Goal: Book appointment/travel/reservation

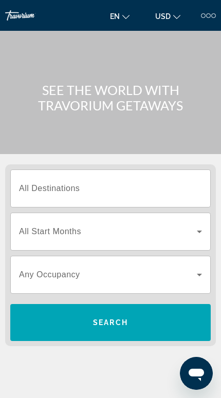
click at [166, 193] on input "Destination All Destinations" at bounding box center [110, 189] width 183 height 12
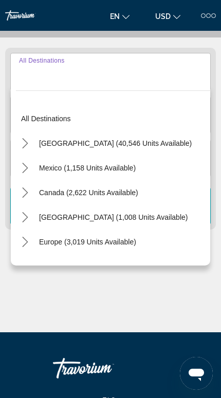
scroll to position [128, 0]
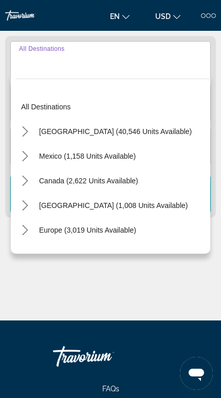
click at [23, 129] on icon "Toggle United States (40,546 units available) submenu" at bounding box center [25, 131] width 10 height 10
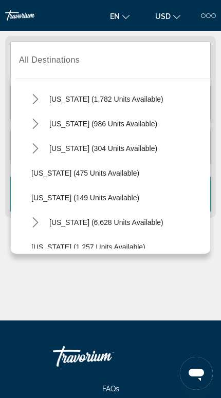
scroll to position [798, 0]
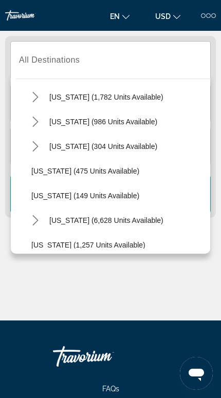
click at [91, 173] on span "[US_STATE] (475 units available)" at bounding box center [85, 171] width 108 height 8
type input "**********"
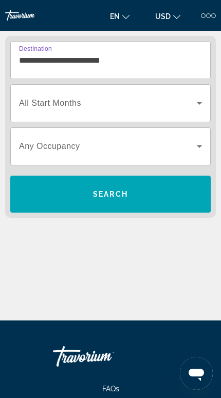
click at [171, 102] on span "Search widget" at bounding box center [108, 103] width 178 height 12
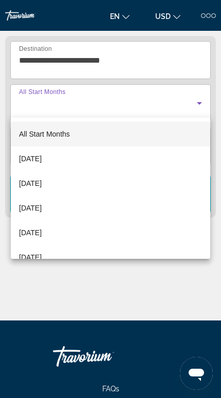
click at [93, 161] on mat-option "[DATE]" at bounding box center [110, 158] width 199 height 25
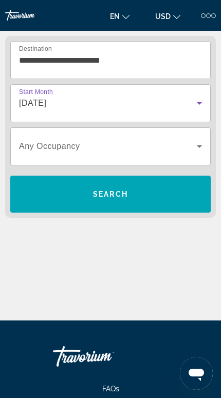
click at [96, 181] on span "Search" at bounding box center [110, 194] width 200 height 37
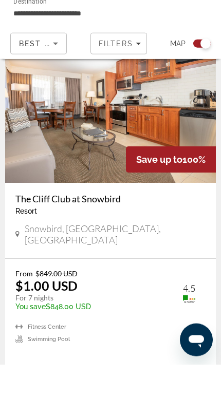
scroll to position [4654, 0]
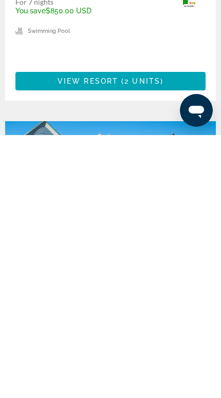
scroll to position [4040, 0]
